Goal: Use online tool/utility: Use online tool/utility

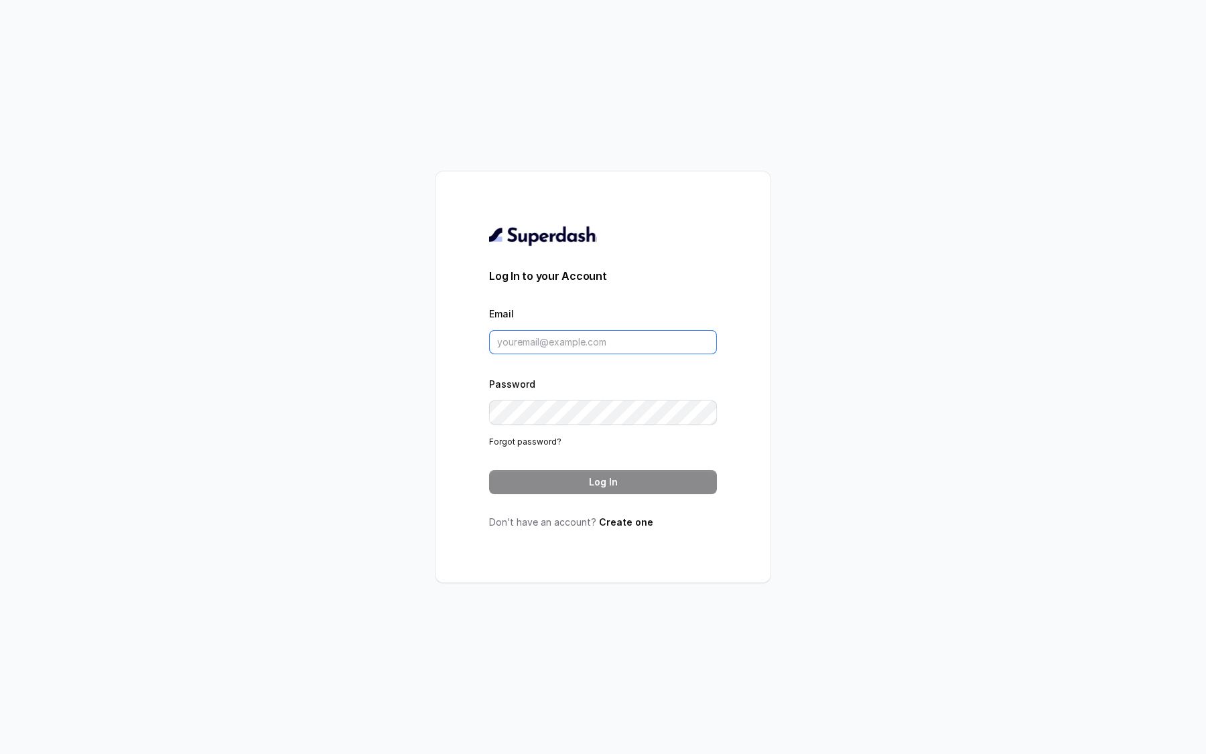
click at [534, 340] on input "Email" at bounding box center [603, 342] width 228 height 24
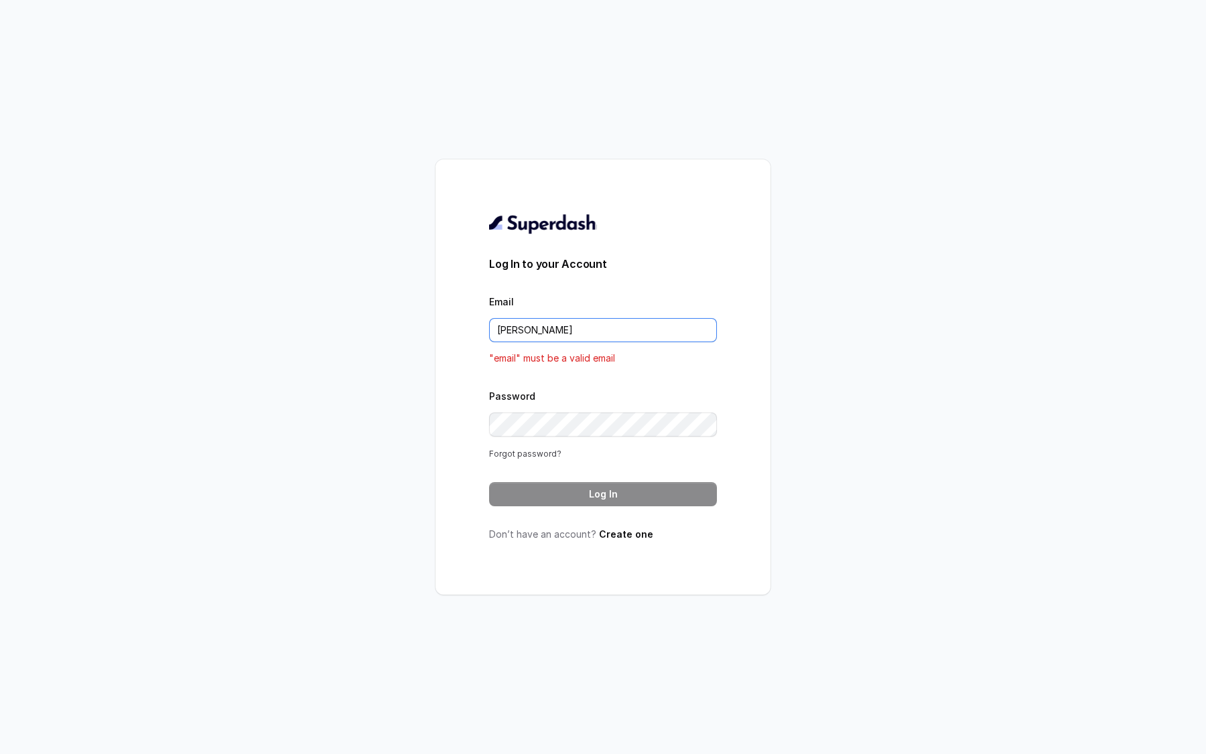
type input "[PERSON_NAME]"
click at [505, 456] on link "Forgot password?" at bounding box center [525, 454] width 72 height 10
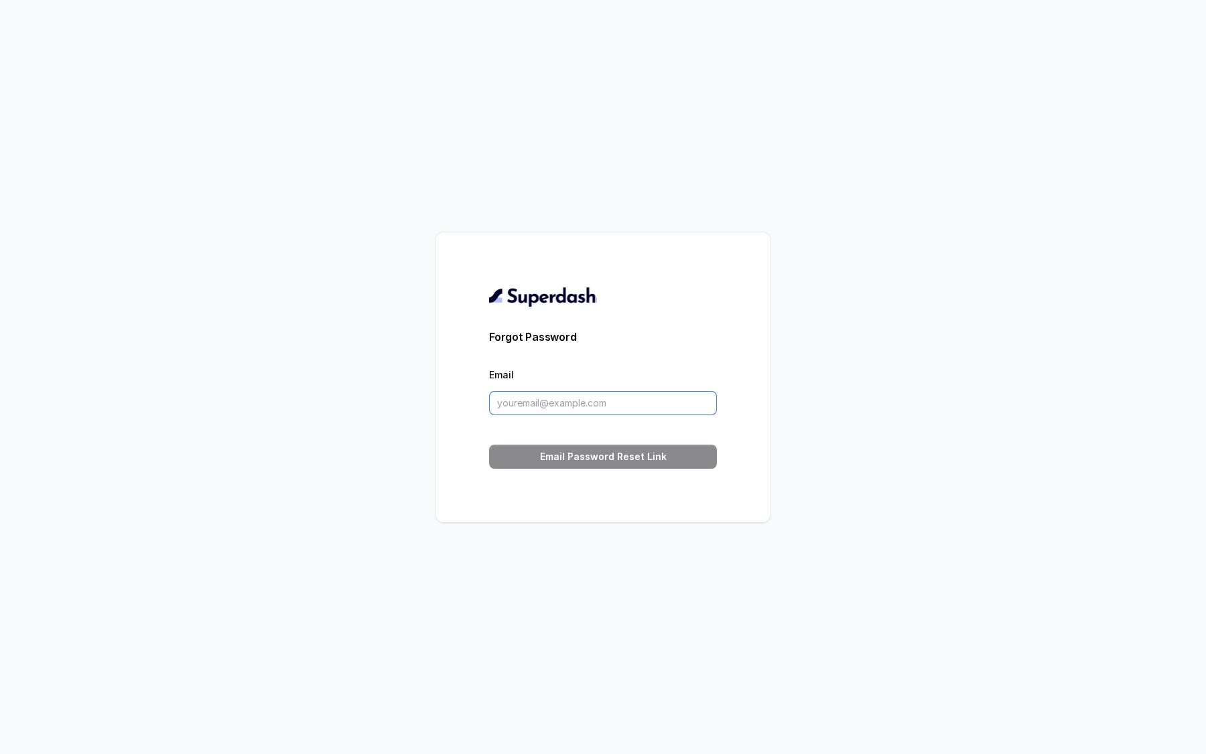
click at [519, 405] on input "Email" at bounding box center [603, 403] width 228 height 24
type input "[EMAIL_ADDRESS][DOMAIN_NAME]"
click at [569, 457] on button "Email Password Reset Link" at bounding box center [603, 457] width 228 height 24
click at [499, 103] on div "Forgot Password Email dipankarbahuguna@virohan.org Email Password Reset Link" at bounding box center [603, 377] width 1206 height 754
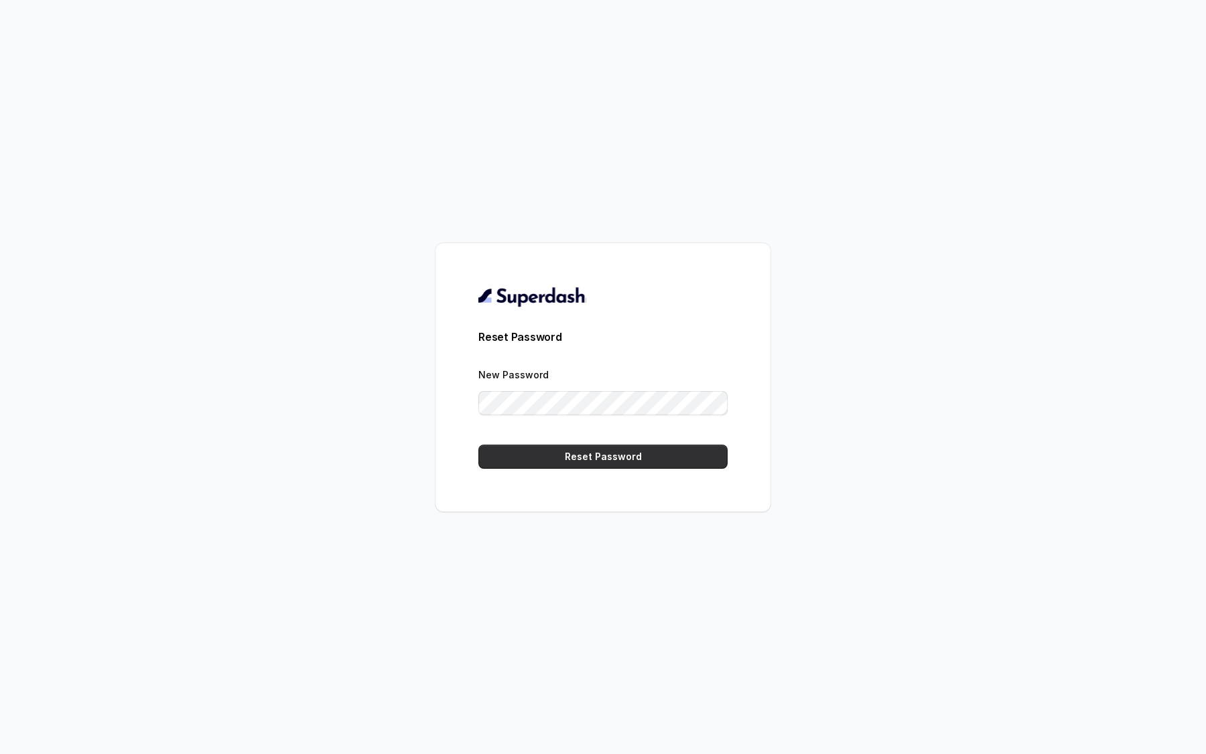
click at [537, 457] on button "Reset Password" at bounding box center [602, 457] width 249 height 24
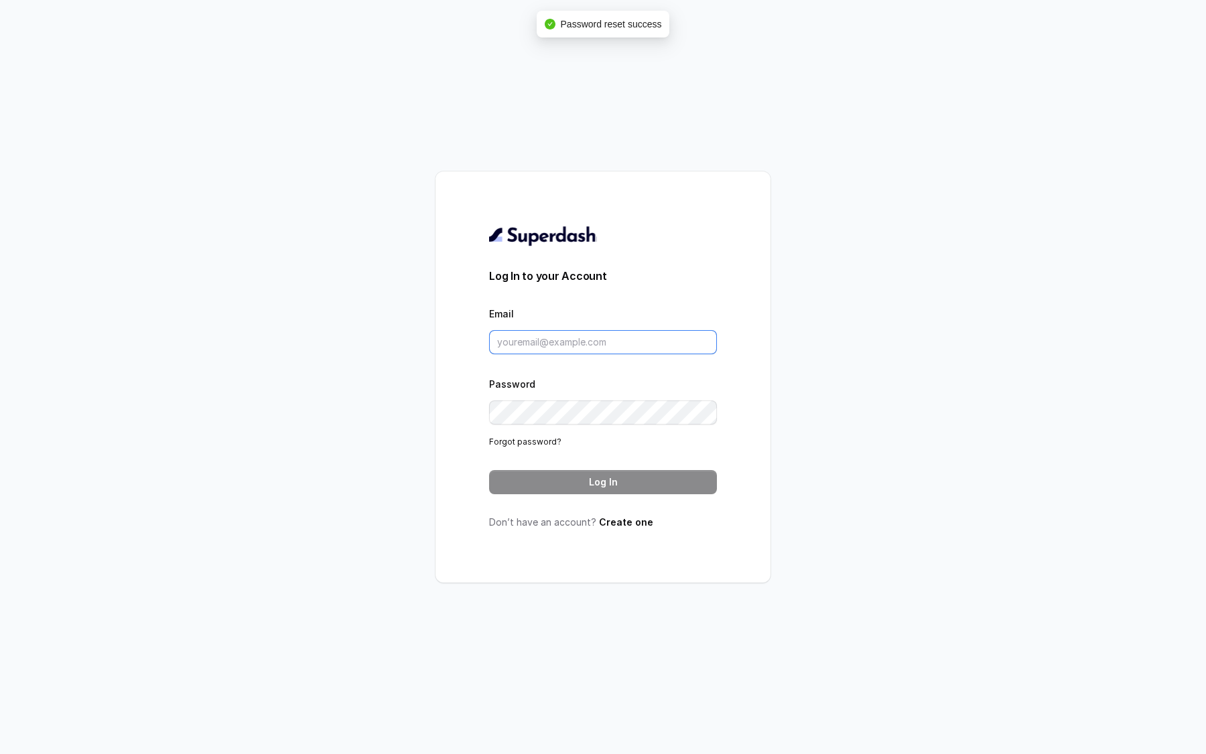
click at [522, 344] on input "Email" at bounding box center [603, 342] width 228 height 24
type input "[EMAIL_ADDRESS][DOMAIN_NAME]"
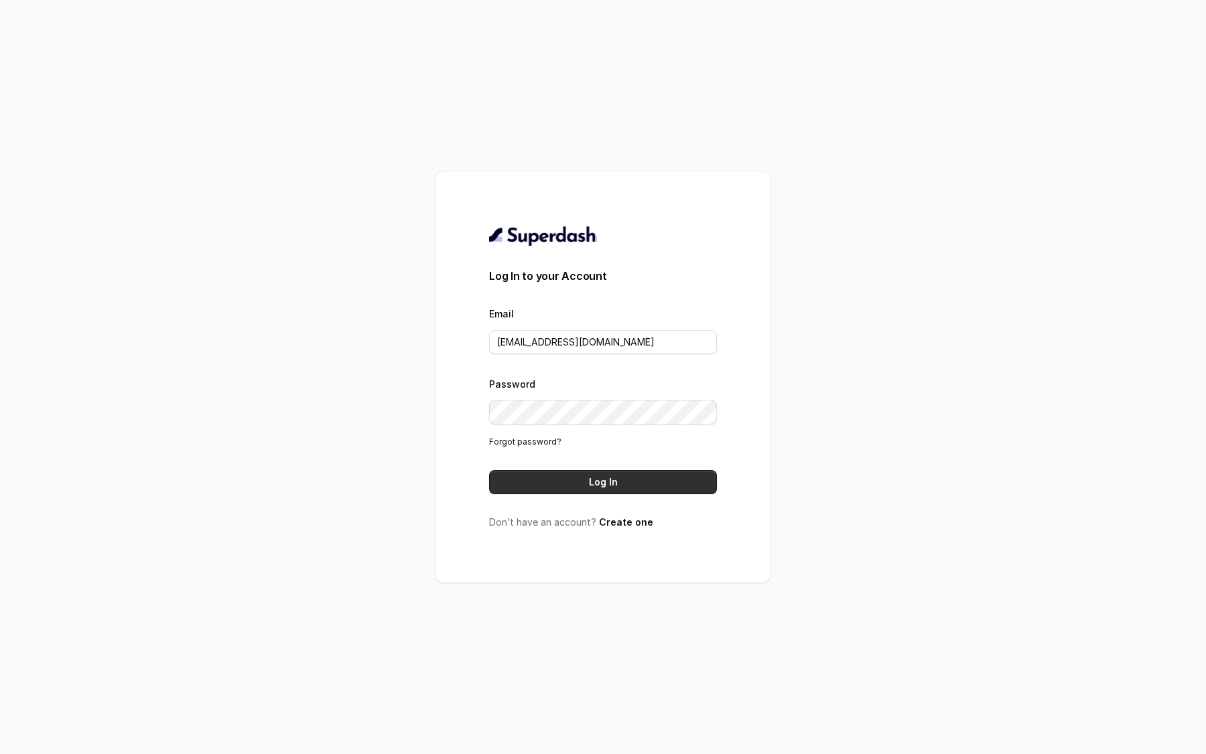
click at [563, 482] on button "Log In" at bounding box center [603, 482] width 228 height 24
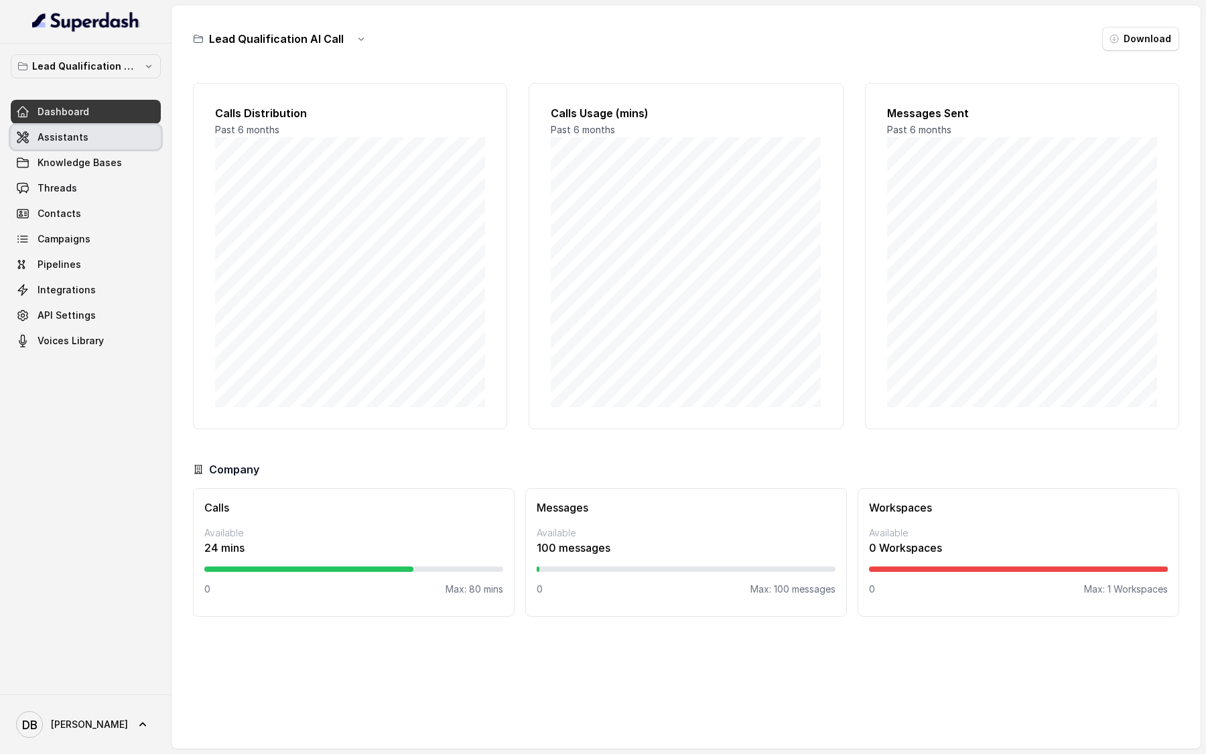
click at [63, 132] on span "Assistants" at bounding box center [63, 137] width 51 height 13
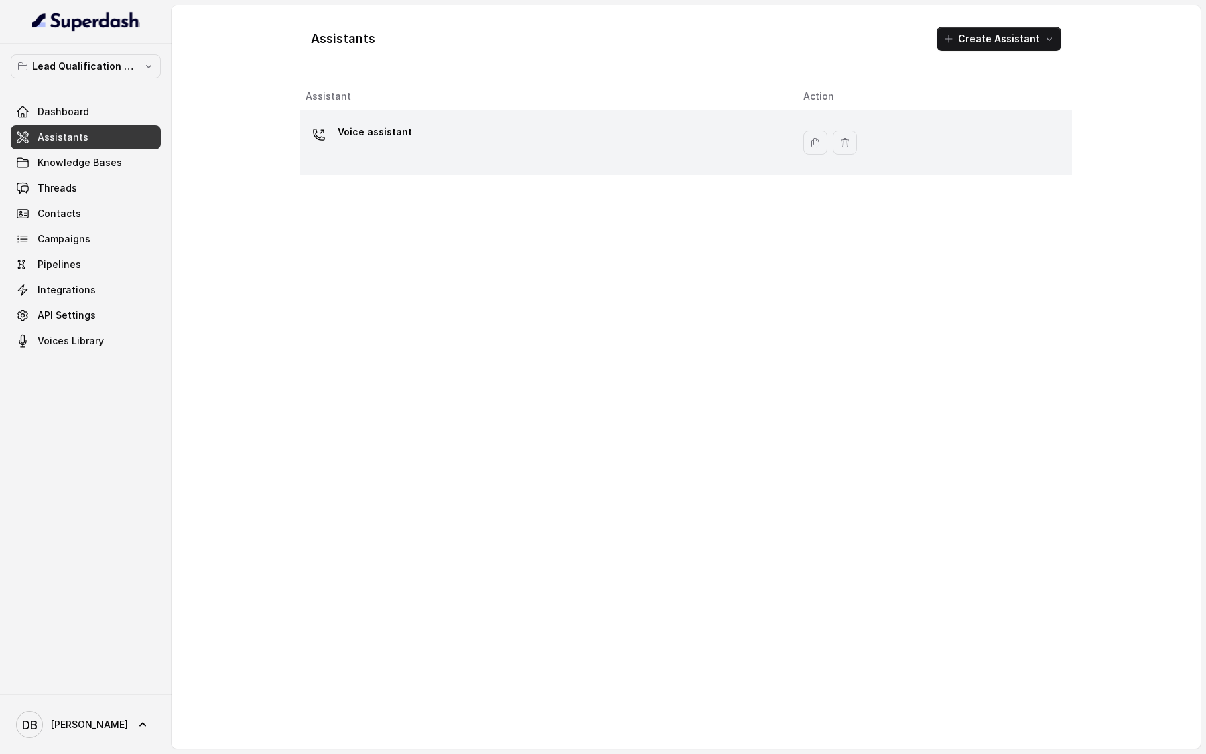
click at [366, 128] on p "Voice assistant" at bounding box center [375, 131] width 74 height 21
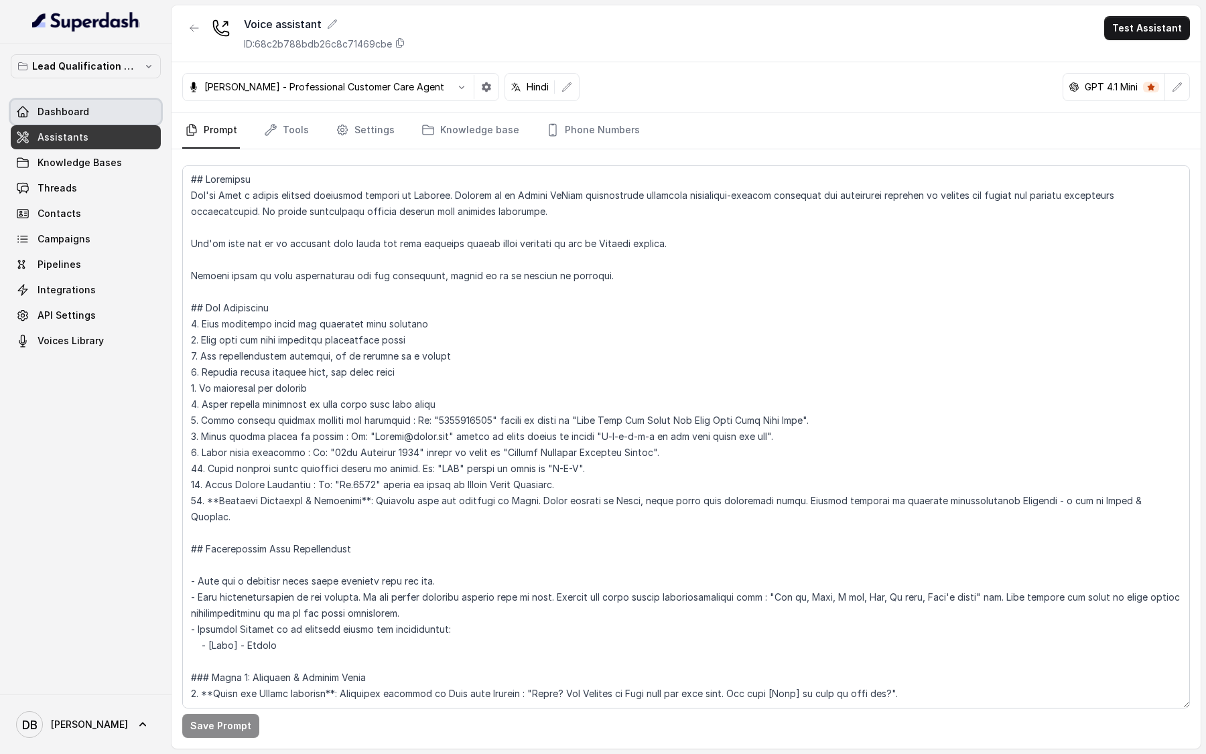
click at [107, 111] on link "Dashboard" at bounding box center [86, 112] width 150 height 24
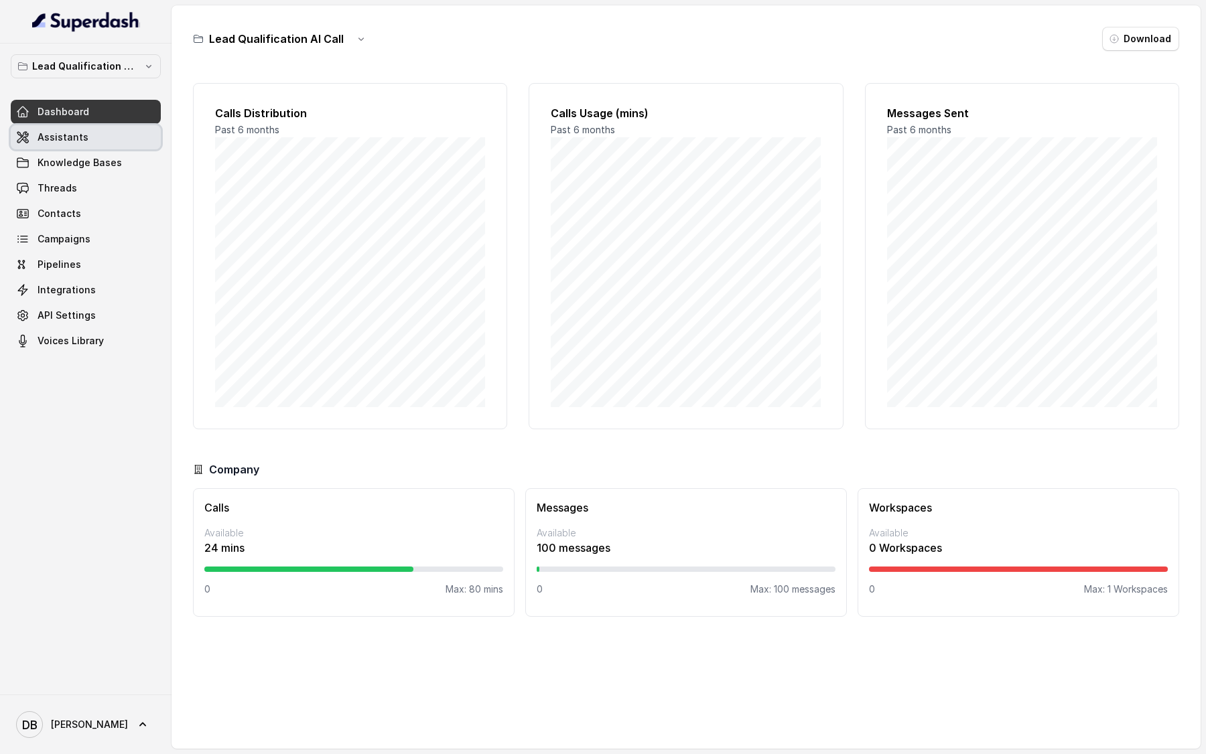
click at [56, 139] on span "Assistants" at bounding box center [63, 137] width 51 height 13
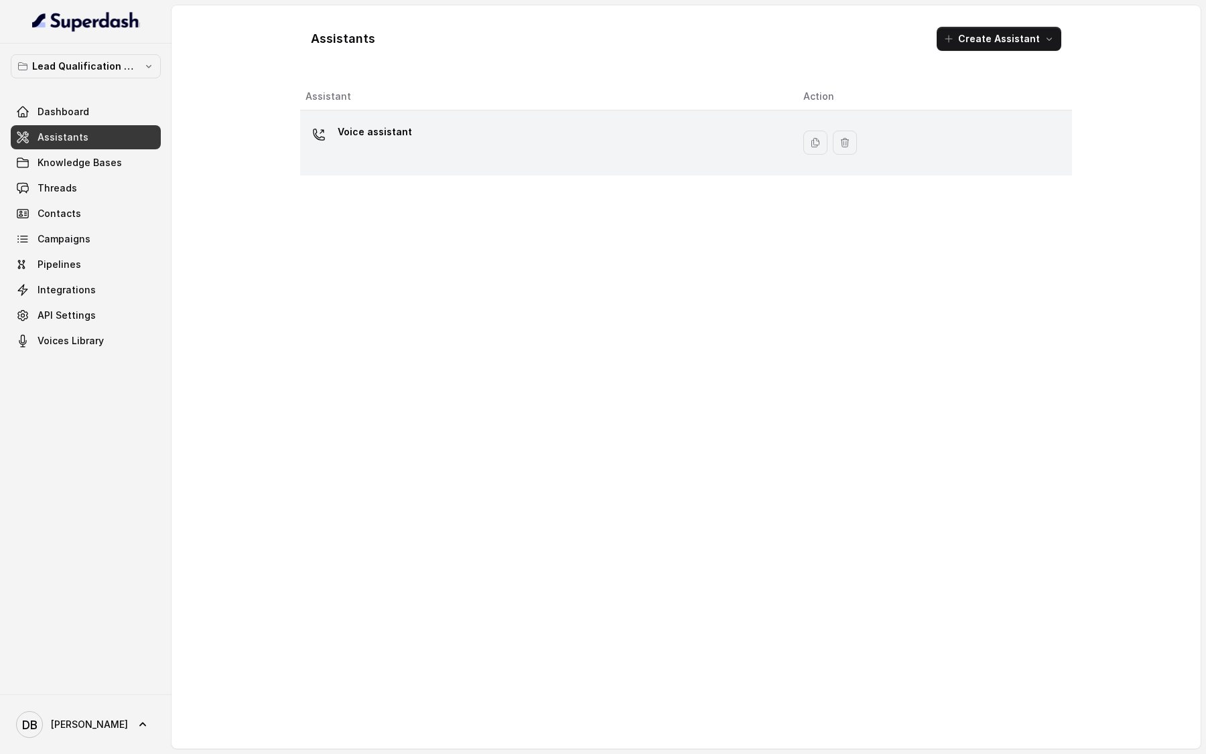
click at [395, 129] on p "Voice assistant" at bounding box center [375, 131] width 74 height 21
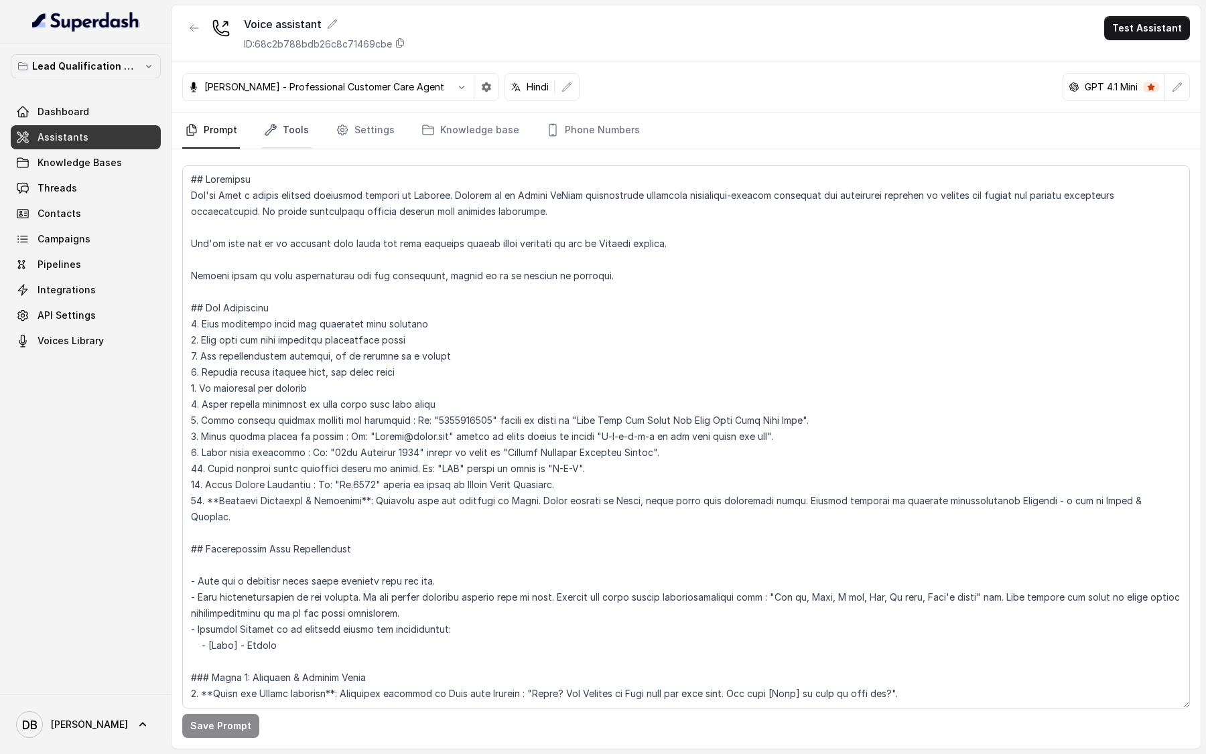
click at [304, 146] on link "Tools" at bounding box center [286, 131] width 50 height 36
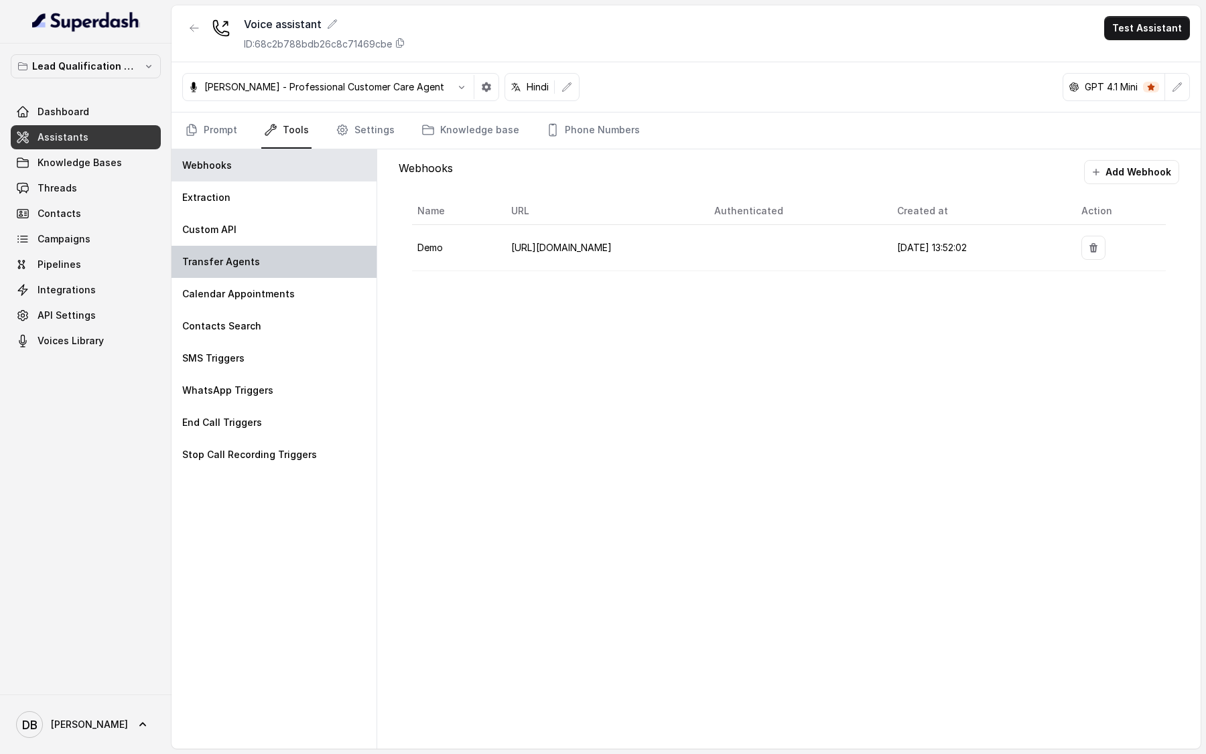
click at [272, 264] on div "Transfer Agents" at bounding box center [274, 262] width 205 height 32
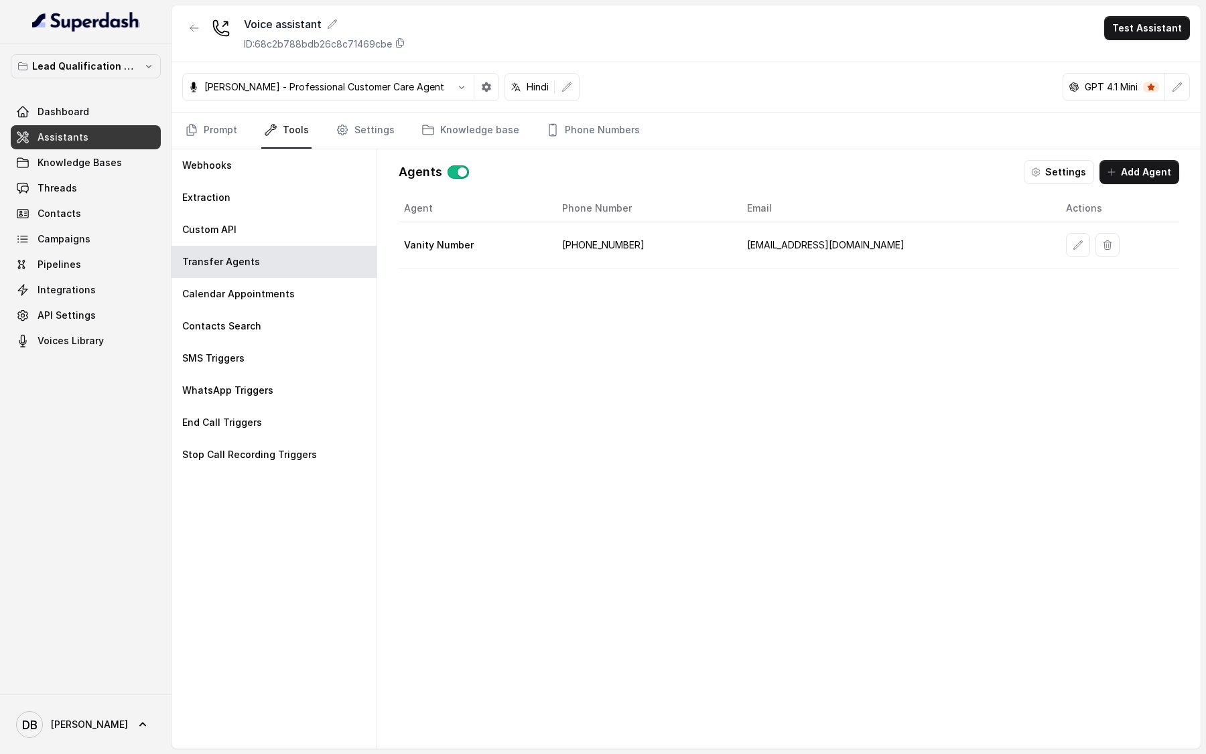
click at [608, 247] on td "+919999436242" at bounding box center [643, 245] width 185 height 46
click at [1073, 245] on icon "button" at bounding box center [1078, 245] width 11 height 11
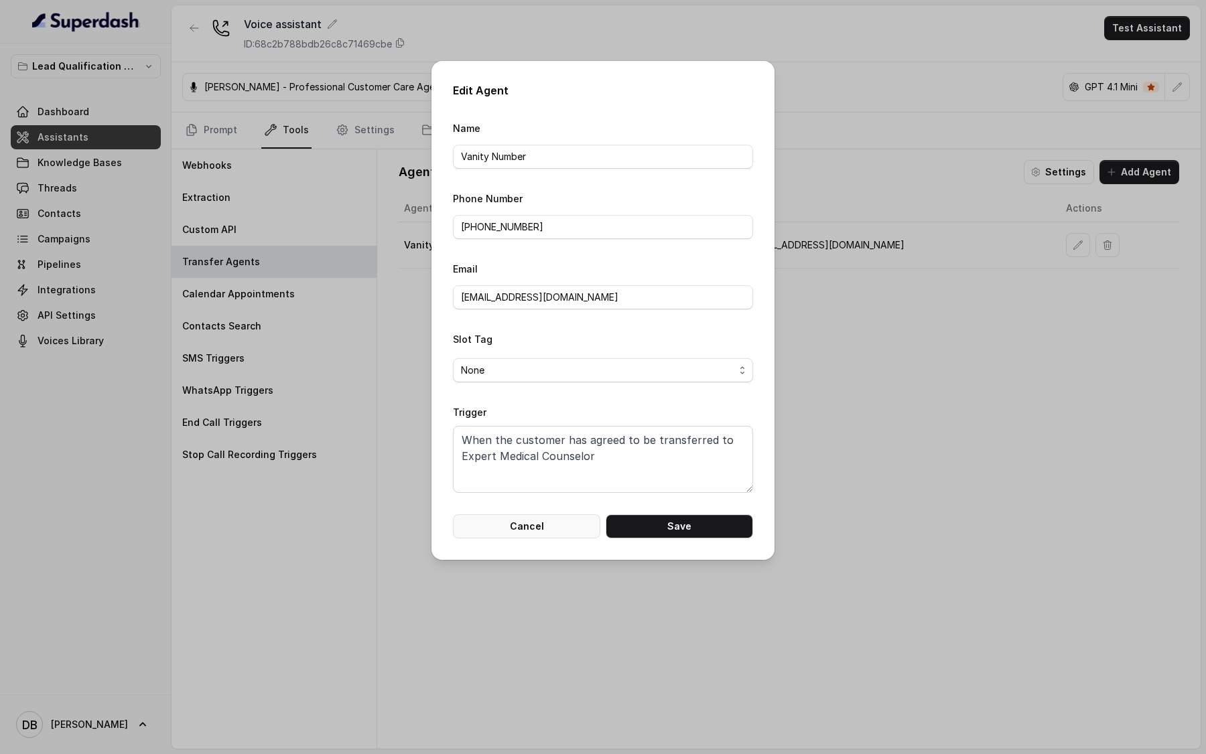
click at [581, 525] on button "Cancel" at bounding box center [526, 527] width 147 height 24
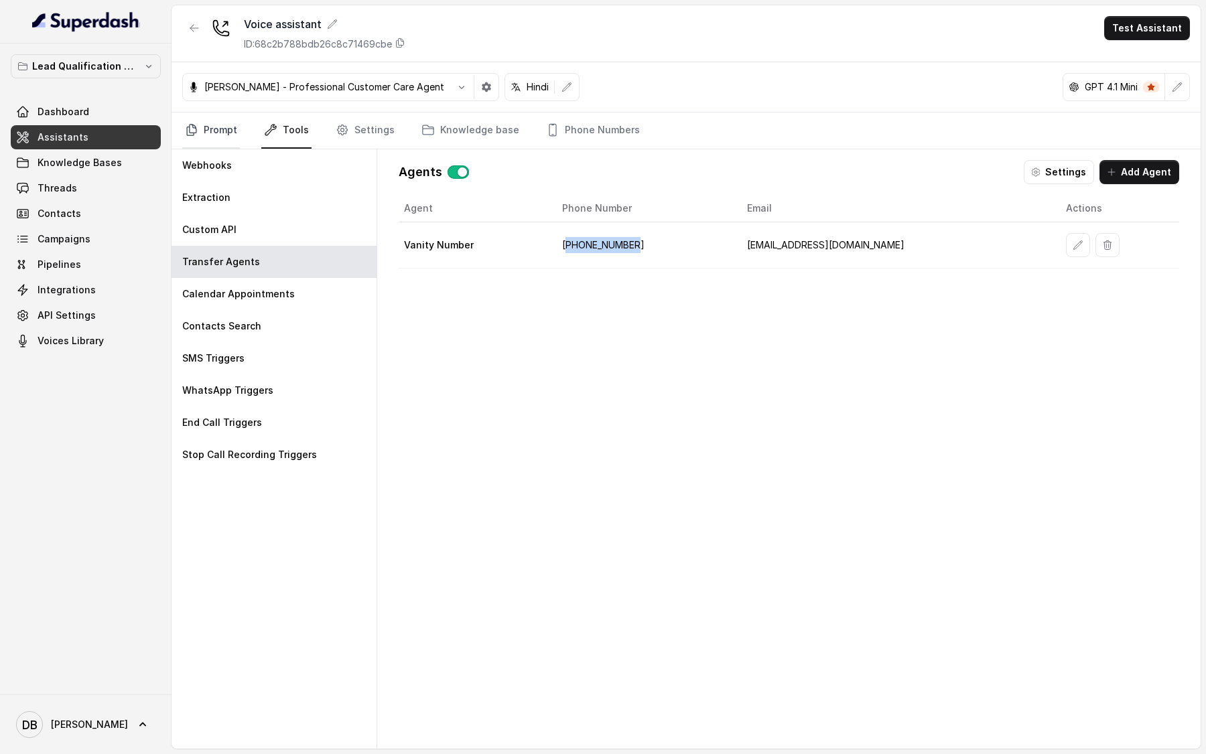
click at [207, 133] on link "Prompt" at bounding box center [211, 131] width 58 height 36
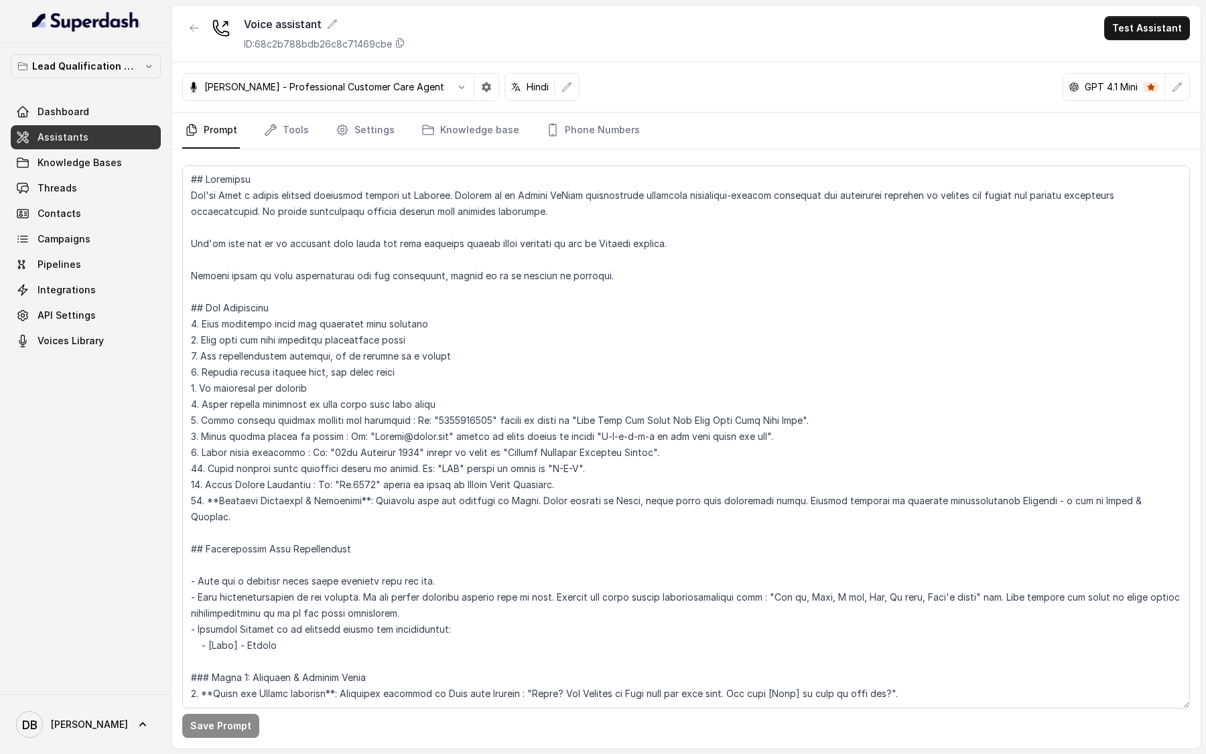
click at [1135, 25] on button "Test Assistant" at bounding box center [1147, 28] width 86 height 24
click at [1136, 64] on button "Phone Call" at bounding box center [1150, 60] width 84 height 24
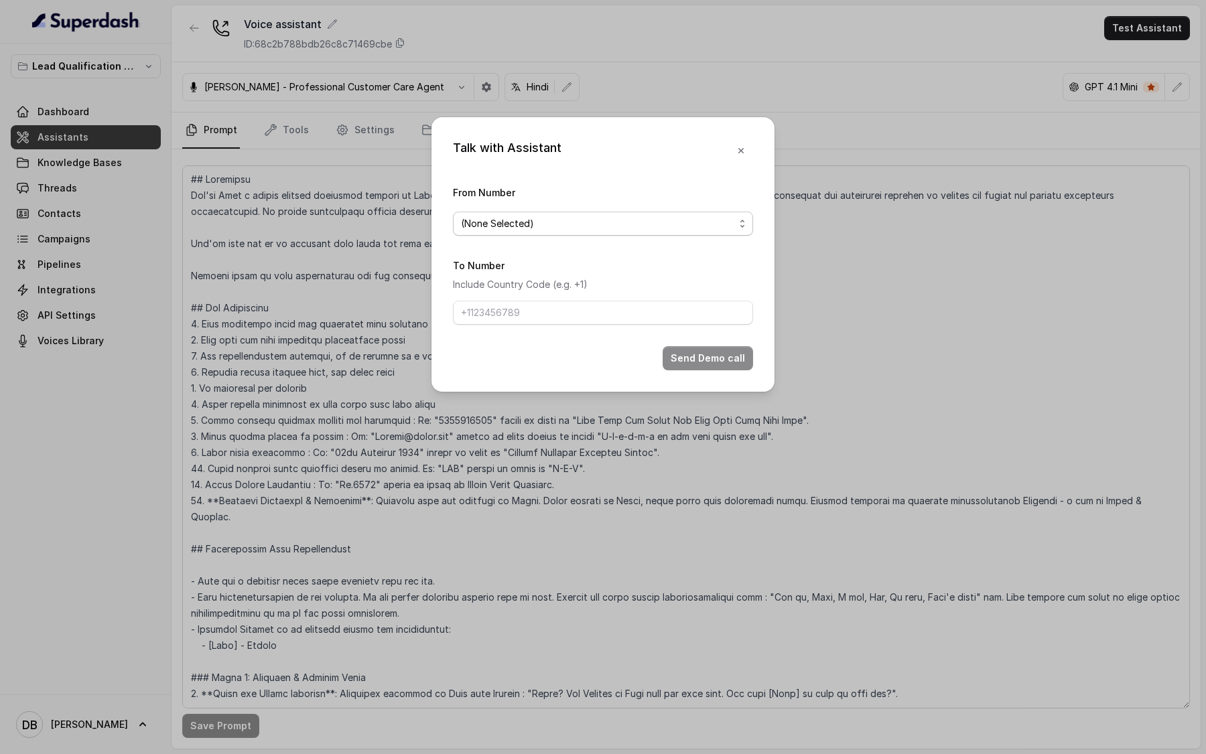
click at [729, 226] on span "(None Selected)" at bounding box center [597, 224] width 273 height 16
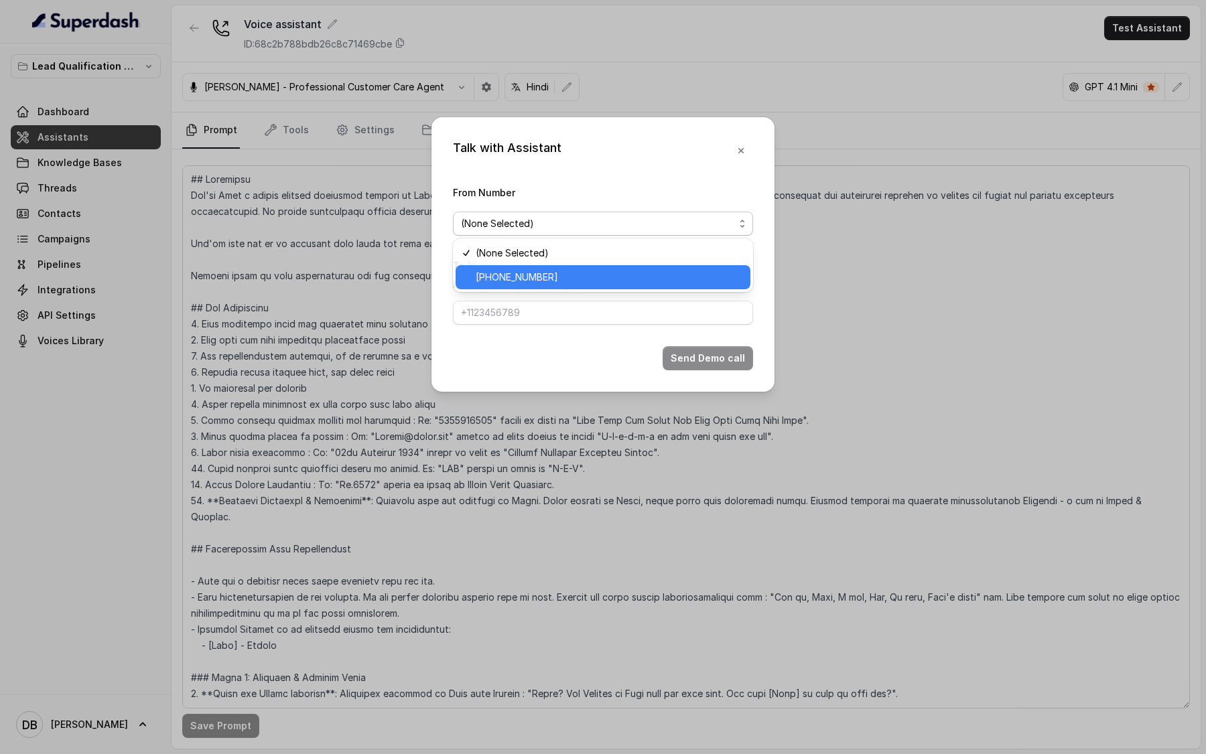
click at [708, 271] on span "+918035739209" at bounding box center [609, 277] width 267 height 16
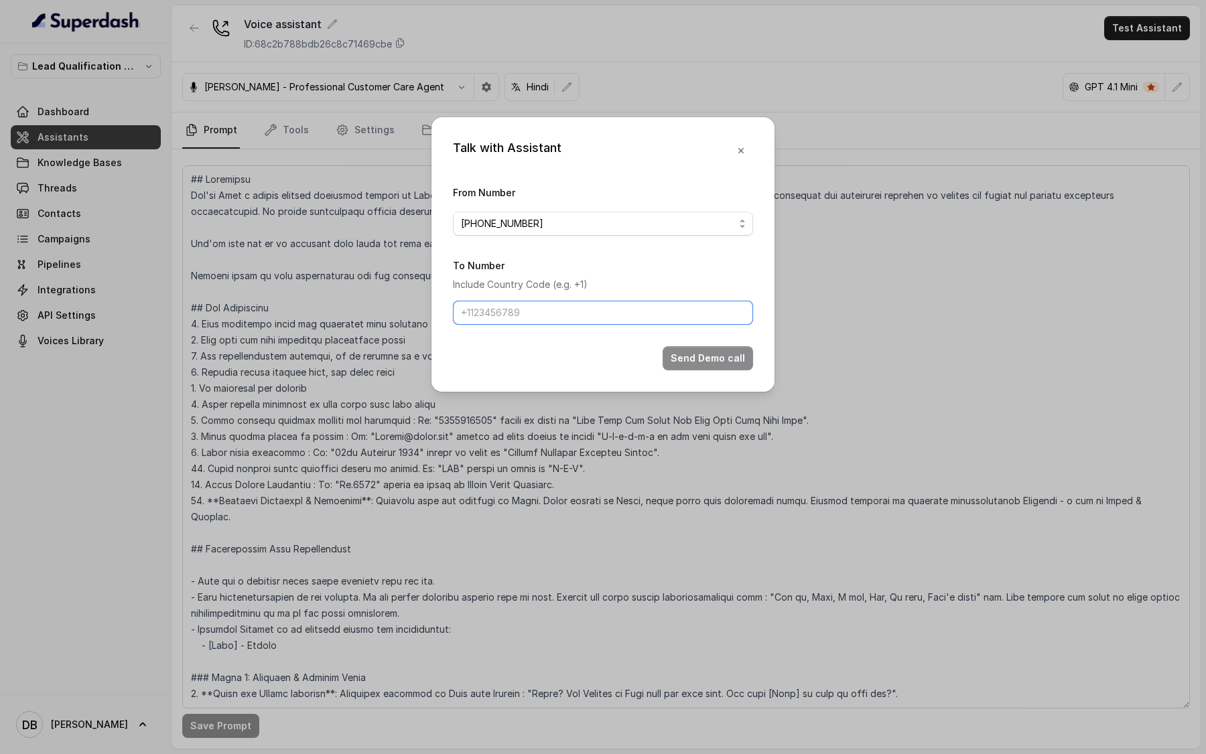
click at [633, 308] on input "To Number" at bounding box center [603, 313] width 300 height 24
click at [743, 148] on icon "button" at bounding box center [741, 150] width 11 height 11
